Goal: Information Seeking & Learning: Learn about a topic

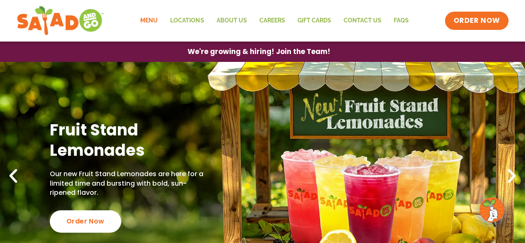
click at [164, 21] on link "Menu" at bounding box center [149, 20] width 30 height 19
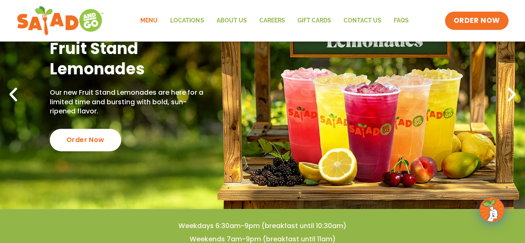
scroll to position [83, 0]
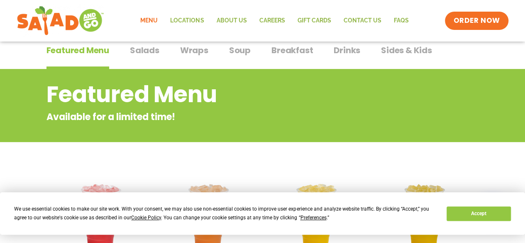
scroll to position [125, 0]
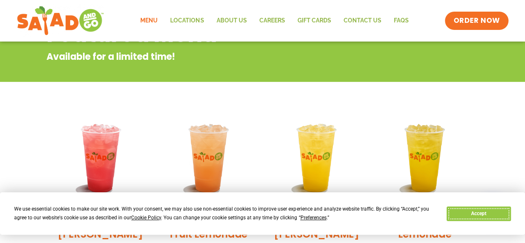
click at [489, 216] on button "Accept" at bounding box center [479, 213] width 64 height 15
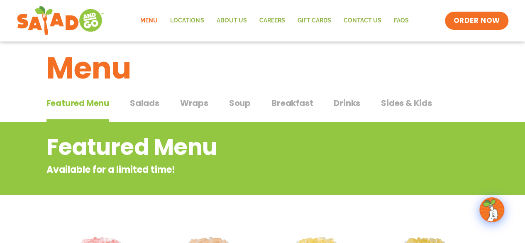
scroll to position [0, 0]
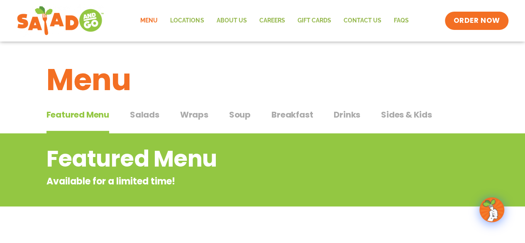
click at [150, 115] on span "Salads" at bounding box center [144, 114] width 29 height 12
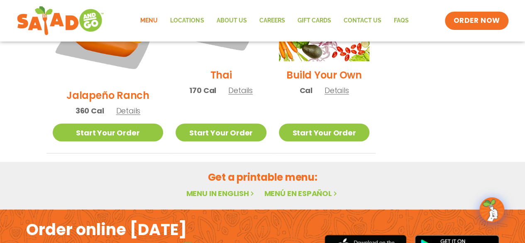
scroll to position [170, 0]
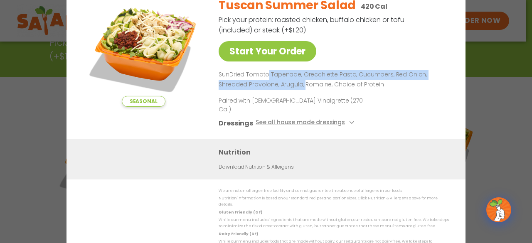
drag, startPoint x: 266, startPoint y: 83, endPoint x: 302, endPoint y: 95, distance: 38.2
click at [302, 90] on p "SunDried Tomato Tapenade, Orecchiette Pasta, Cucumbers, Red Onion, Shredded Pro…" at bounding box center [331, 80] width 227 height 20
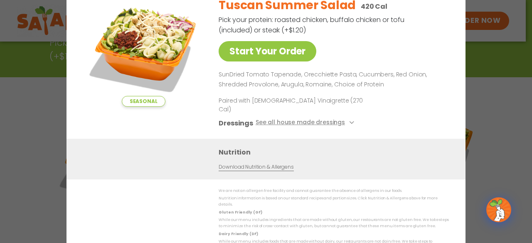
click at [319, 90] on p "SunDried Tomato Tapenade, Orecchiette Pasta, Cucumbers, Red Onion, Shredded Pro…" at bounding box center [331, 80] width 227 height 20
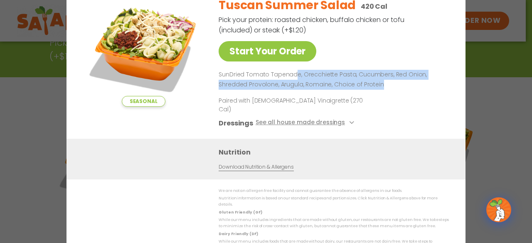
drag, startPoint x: 293, startPoint y: 85, endPoint x: 411, endPoint y: 88, distance: 118.4
click at [411, 88] on p "SunDried Tomato Tapenade, Orecchiette Pasta, Cucumbers, Red Onion, Shredded Pro…" at bounding box center [331, 80] width 227 height 20
click at [376, 76] on div "Tuscan Summer Salad 420 Cal Pick your protein: roasted chicken, buffalo chicken…" at bounding box center [331, 64] width 227 height 148
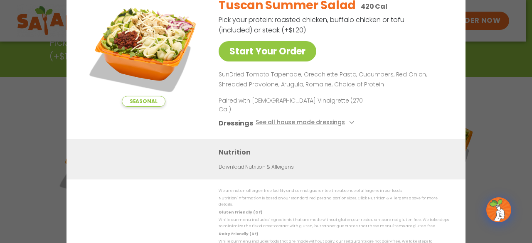
drag, startPoint x: 482, startPoint y: 74, endPoint x: 478, endPoint y: 75, distance: 4.2
click at [482, 74] on div "Seasonal Start Your Order Tuscan Summer Salad 420 Cal Pick your protein: roaste…" at bounding box center [266, 121] width 532 height 243
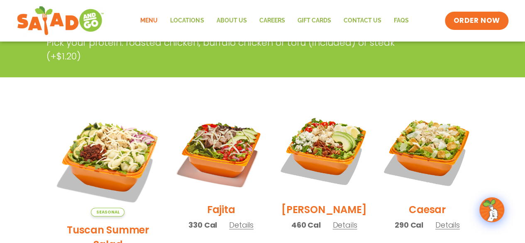
click at [346, 220] on span "Details" at bounding box center [345, 225] width 25 height 10
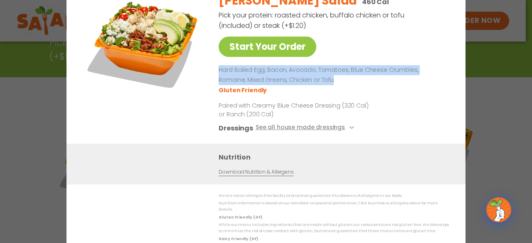
drag, startPoint x: 316, startPoint y: 84, endPoint x: 218, endPoint y: 72, distance: 98.7
click at [218, 72] on div "Start Your Order [PERSON_NAME] Salad 460 Cal Pick your protein: roasted chicken…" at bounding box center [265, 65] width 365 height 158
drag, startPoint x: 218, startPoint y: 72, endPoint x: 319, endPoint y: 83, distance: 101.9
click at [319, 83] on div "Start Your Order [PERSON_NAME] Salad 460 Cal Pick your protein: roasted chicken…" at bounding box center [265, 65] width 365 height 158
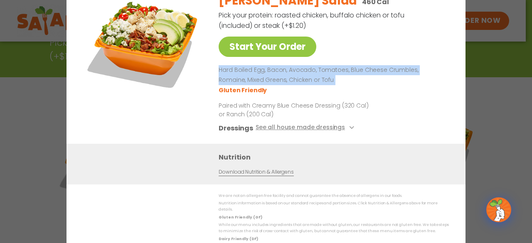
click at [319, 83] on p "Hard Boiled Egg, Bacon, Avocado, Tomatoes, Blue Cheese Crumbles, Romaine, Mixed…" at bounding box center [331, 75] width 227 height 20
drag, startPoint x: 319, startPoint y: 83, endPoint x: 321, endPoint y: 73, distance: 10.5
click at [321, 73] on p "Hard Boiled Egg, Bacon, Avocado, Tomatoes, Blue Cheese Crumbles, Romaine, Mixed…" at bounding box center [331, 75] width 227 height 20
click at [322, 69] on p "Hard Boiled Egg, Bacon, Avocado, Tomatoes, Blue Cheese Crumbles, Romaine, Mixed…" at bounding box center [331, 75] width 227 height 20
drag, startPoint x: 218, startPoint y: 69, endPoint x: 342, endPoint y: 85, distance: 125.2
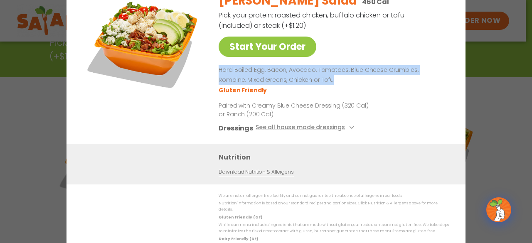
click at [342, 85] on div "Start Your Order [PERSON_NAME] Salad 460 Cal Pick your protein: roasted chicken…" at bounding box center [265, 65] width 365 height 158
click at [342, 85] on p "Hard Boiled Egg, Bacon, Avocado, Tomatoes, Blue Cheese Crumbles, Romaine, Mixed…" at bounding box center [331, 75] width 227 height 20
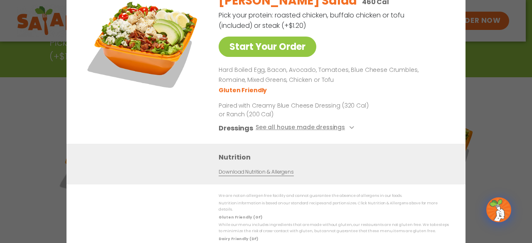
click at [475, 132] on div "Start Your Order [PERSON_NAME] Salad 460 Cal Pick your protein: roasted chicken…" at bounding box center [266, 121] width 532 height 243
